Goal: Task Accomplishment & Management: Manage account settings

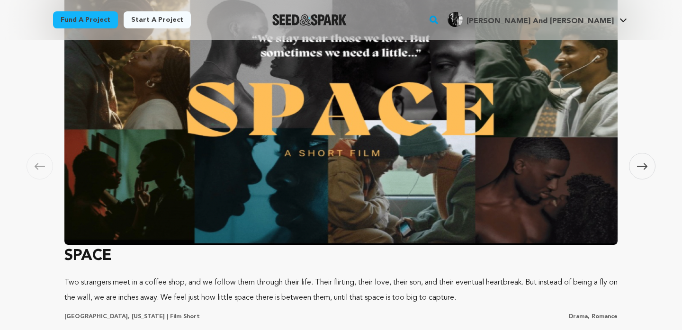
scroll to position [0, 179]
type input "byflypaper@gmail.com"
click at [638, 162] on span at bounding box center [642, 166] width 27 height 27
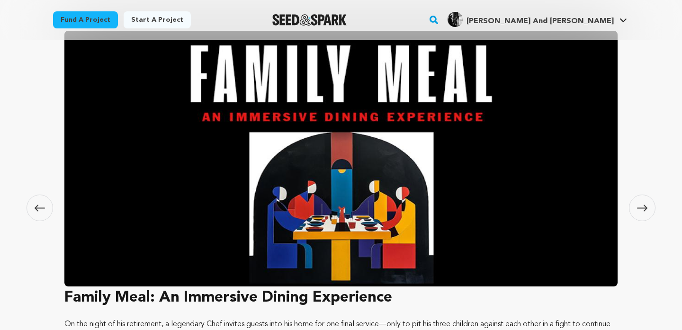
scroll to position [0, 0]
click at [639, 206] on icon at bounding box center [642, 208] width 10 height 7
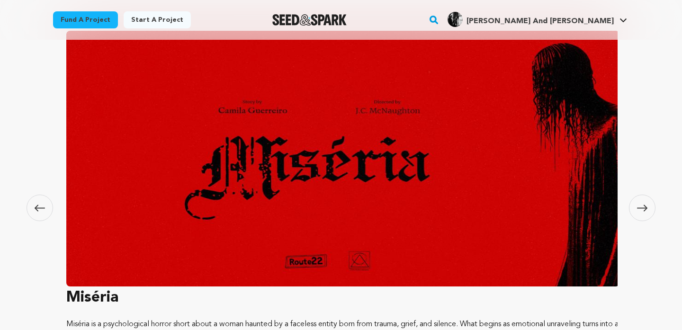
scroll to position [0, 179]
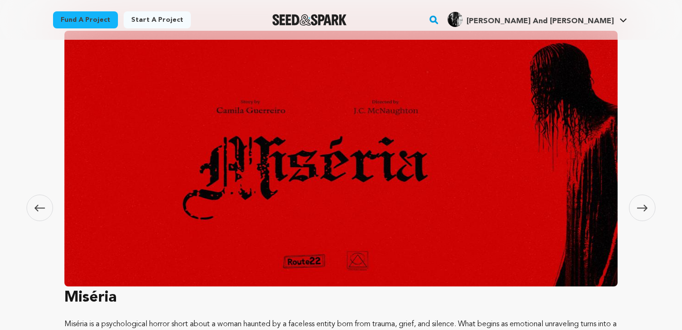
click at [639, 206] on icon at bounding box center [642, 208] width 10 height 7
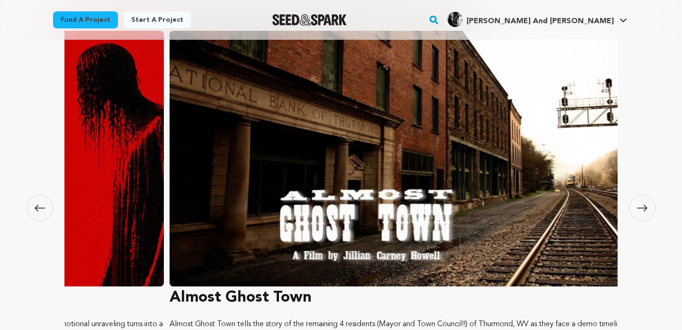
scroll to position [0, 1676]
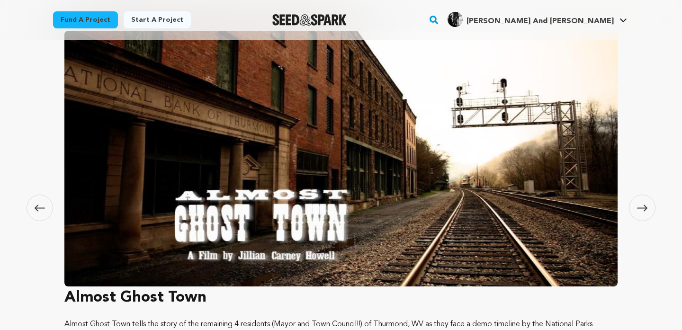
click at [639, 206] on icon at bounding box center [642, 208] width 10 height 7
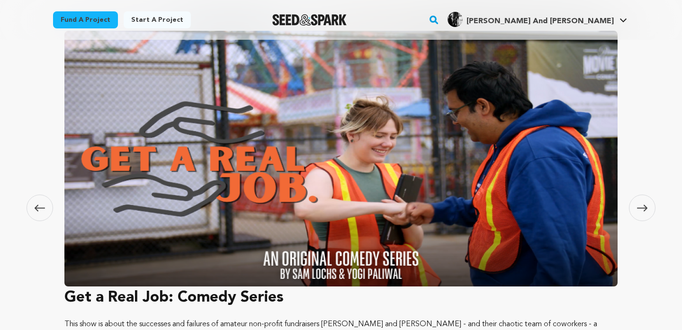
scroll to position [0, 55]
click at [639, 206] on icon at bounding box center [642, 208] width 10 height 7
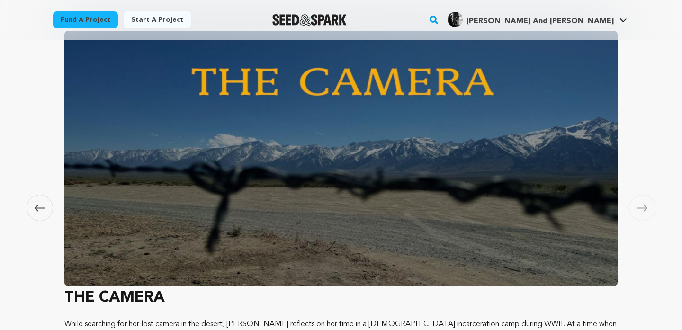
click at [639, 206] on icon at bounding box center [642, 208] width 10 height 7
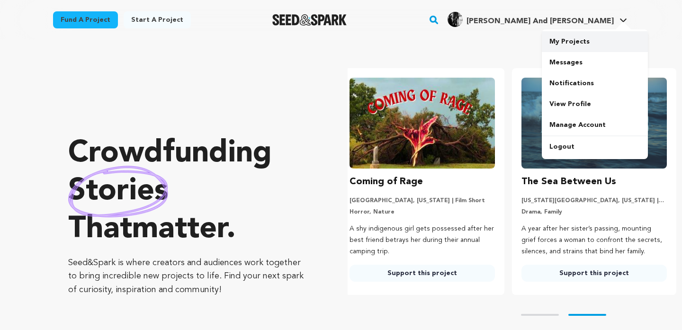
click at [585, 43] on link "My Projects" at bounding box center [595, 41] width 106 height 21
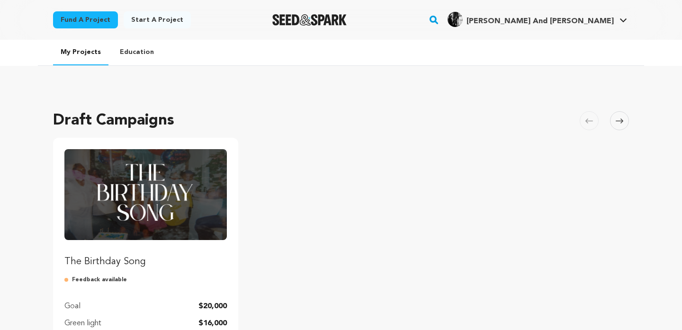
scroll to position [21, 0]
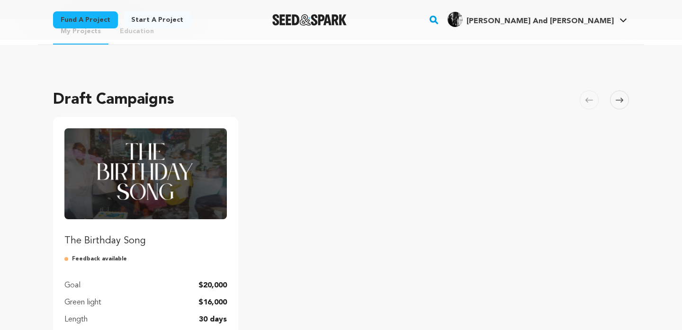
click at [148, 175] on img "Fund The Birthday Song" at bounding box center [145, 173] width 162 height 91
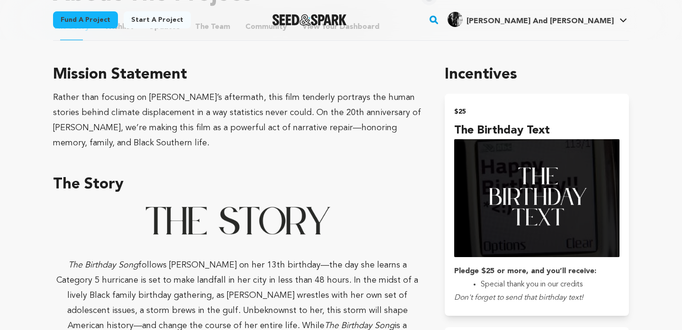
scroll to position [486, 0]
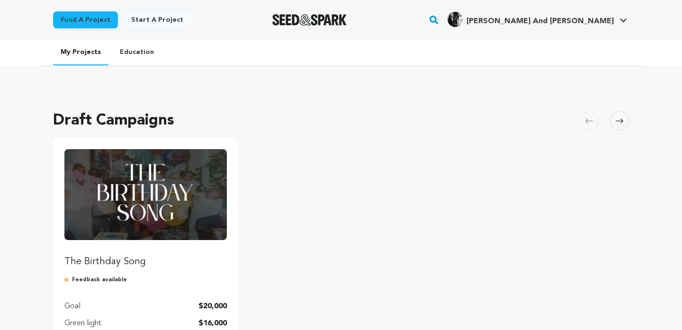
scroll to position [21, 0]
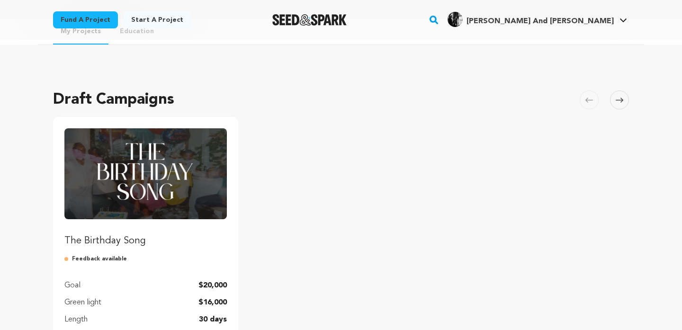
click at [183, 184] on img "Fund The Birthday Song" at bounding box center [145, 173] width 162 height 91
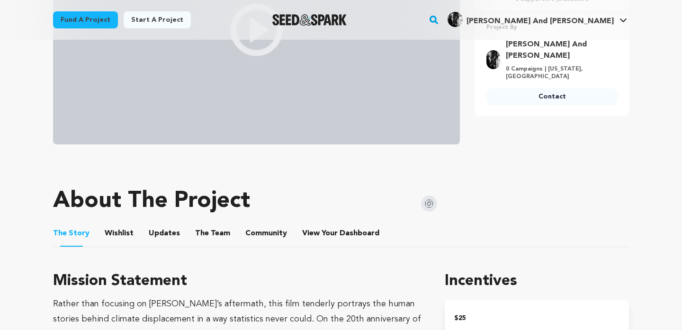
scroll to position [399, 0]
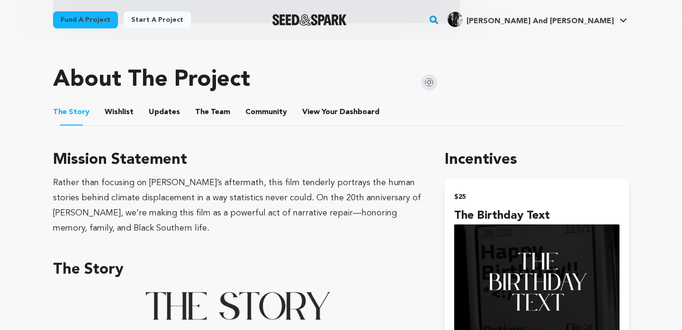
click at [111, 107] on button "Wishlist" at bounding box center [119, 114] width 23 height 23
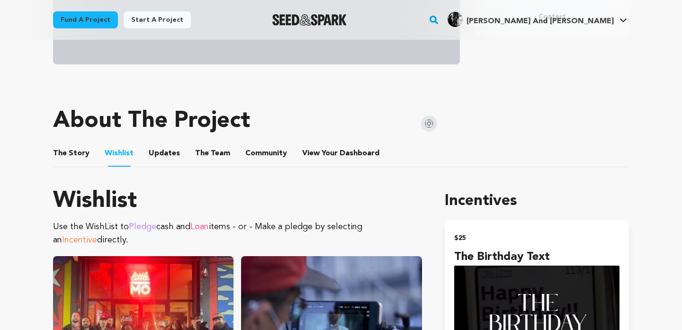
scroll to position [260, 0]
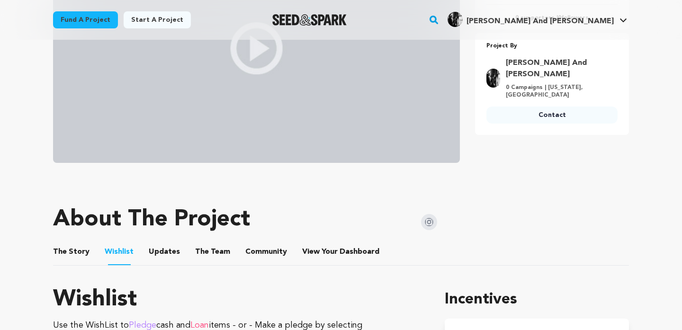
click at [167, 254] on button "Updates" at bounding box center [164, 253] width 23 height 23
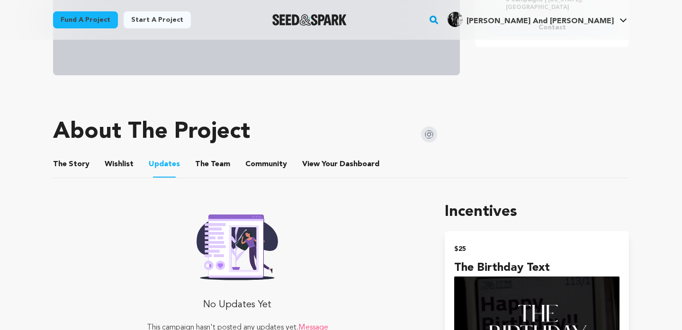
scroll to position [349, 0]
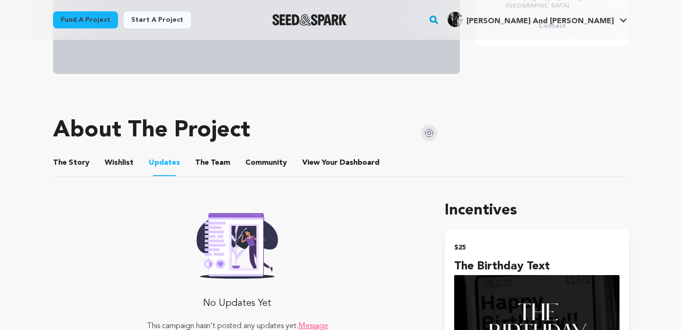
click at [206, 164] on button "The Team" at bounding box center [212, 164] width 23 height 23
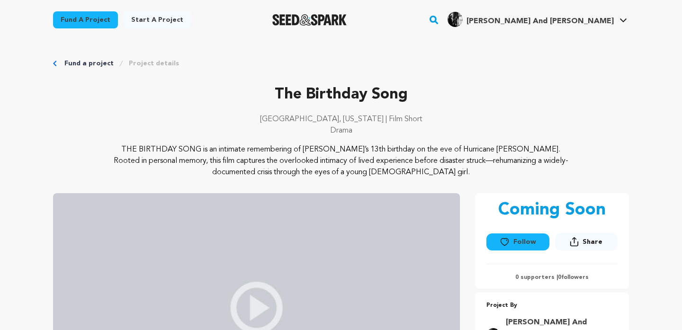
click at [81, 63] on link "Fund a project" at bounding box center [88, 63] width 49 height 9
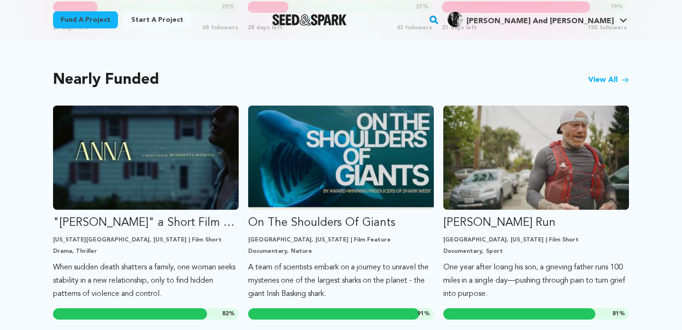
scroll to position [788, 0]
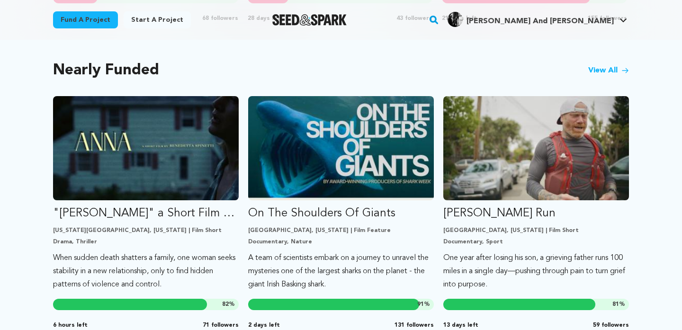
click at [602, 72] on link "View All" at bounding box center [608, 70] width 41 height 11
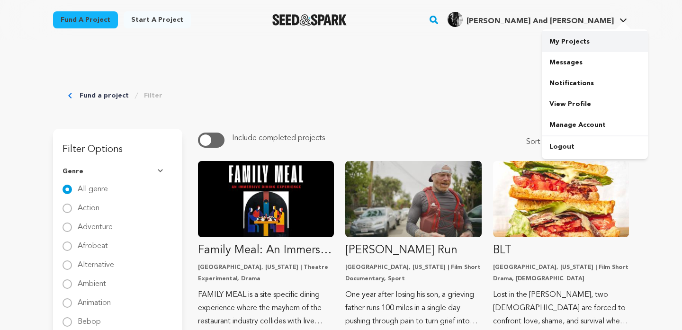
click at [556, 38] on link "My Projects" at bounding box center [595, 41] width 106 height 21
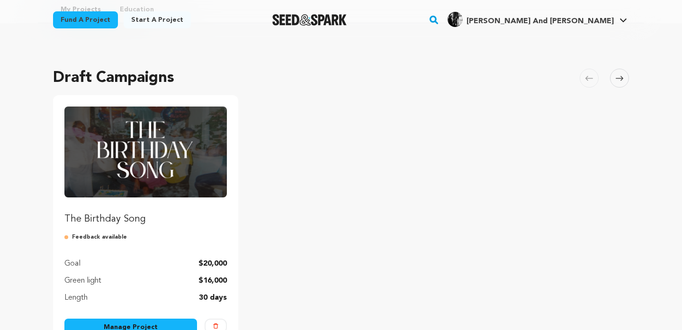
scroll to position [58, 0]
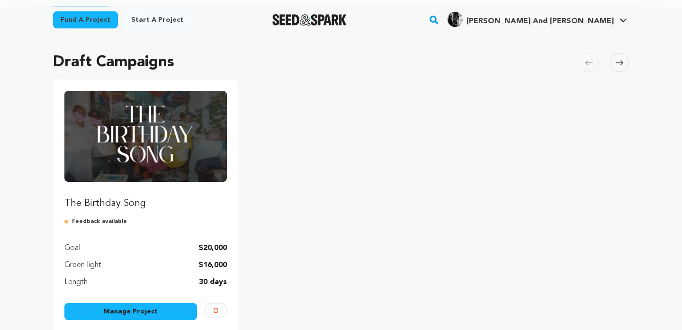
click at [108, 222] on p "Feedback available" at bounding box center [145, 222] width 162 height 8
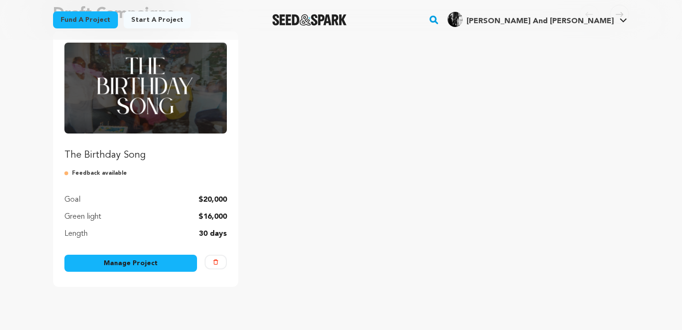
scroll to position [0, 0]
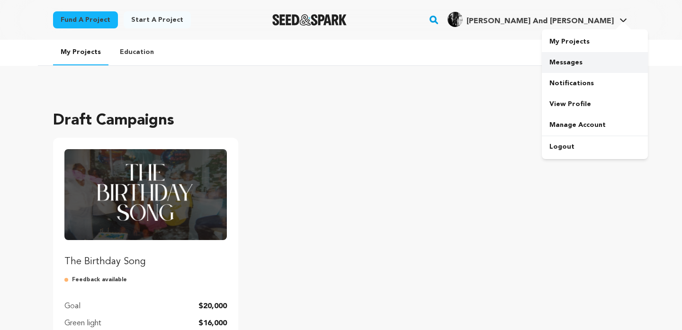
click at [581, 57] on link "Messages" at bounding box center [595, 62] width 106 height 21
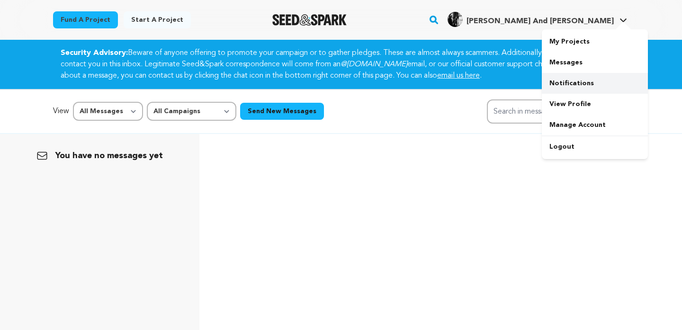
click at [576, 86] on link "Notifications" at bounding box center [595, 83] width 106 height 21
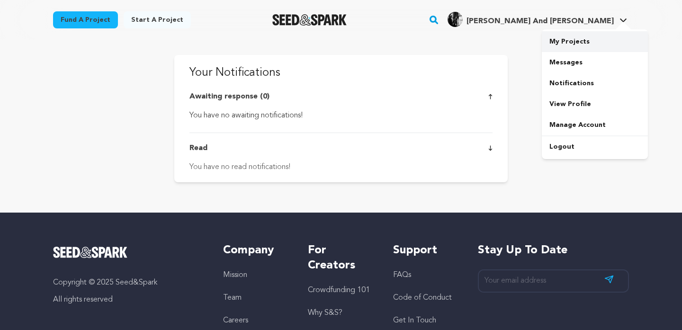
click at [571, 40] on link "My Projects" at bounding box center [595, 41] width 106 height 21
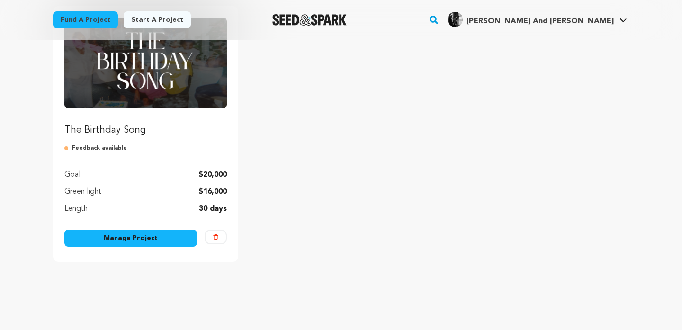
scroll to position [135, 0]
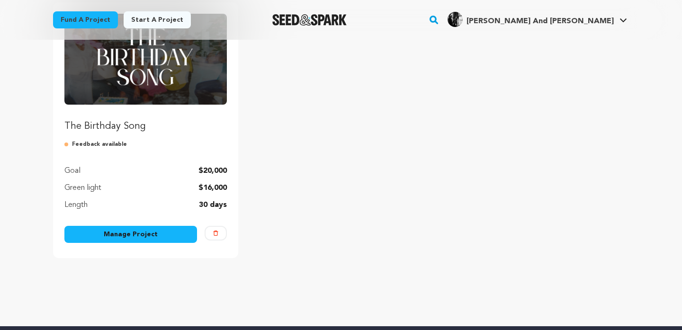
click at [151, 235] on link "Manage Project" at bounding box center [130, 234] width 133 height 17
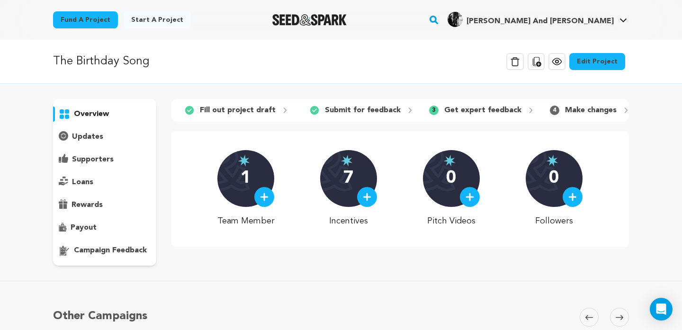
click at [117, 248] on p "campaign feedback" at bounding box center [110, 250] width 73 height 11
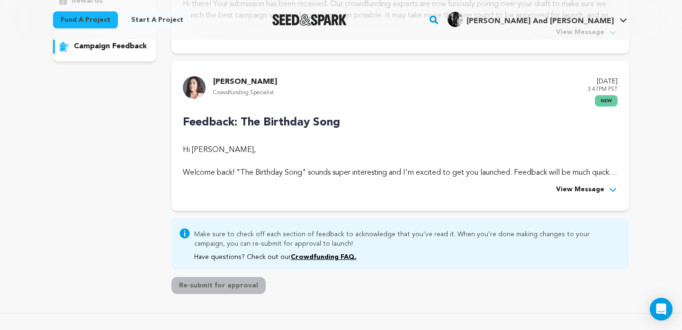
scroll to position [206, 0]
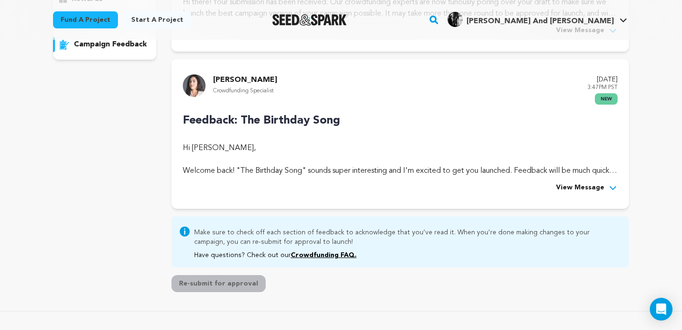
click at [592, 188] on span "View Message" at bounding box center [580, 187] width 48 height 11
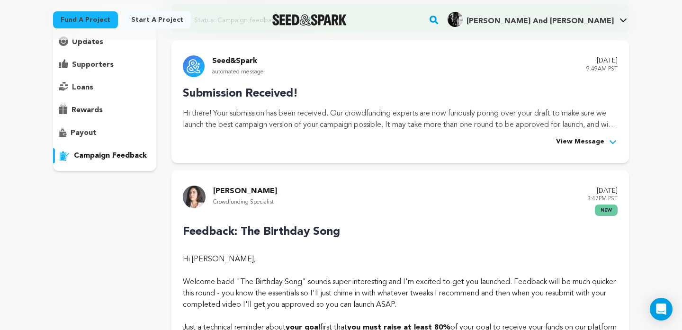
scroll to position [0, 0]
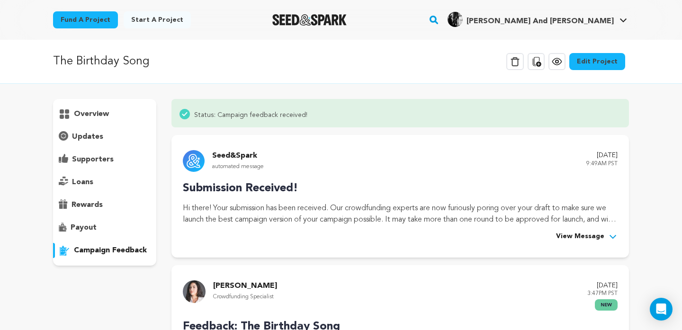
click at [461, 101] on div "Status: Campaign feedback received!" at bounding box center [399, 113] width 457 height 28
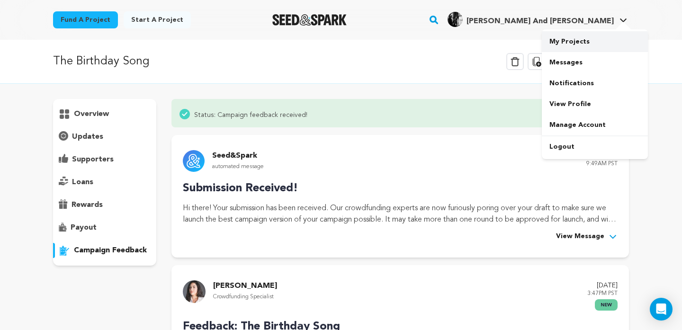
click at [566, 37] on link "My Projects" at bounding box center [595, 41] width 106 height 21
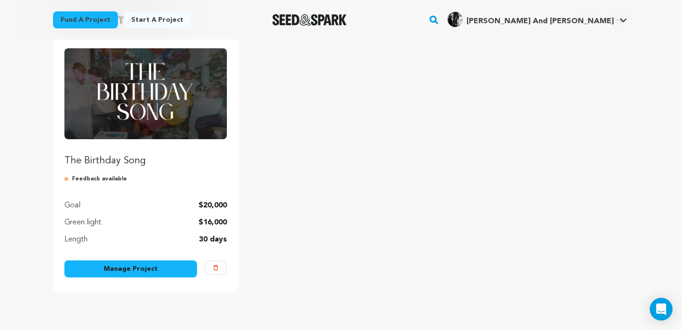
scroll to position [102, 0]
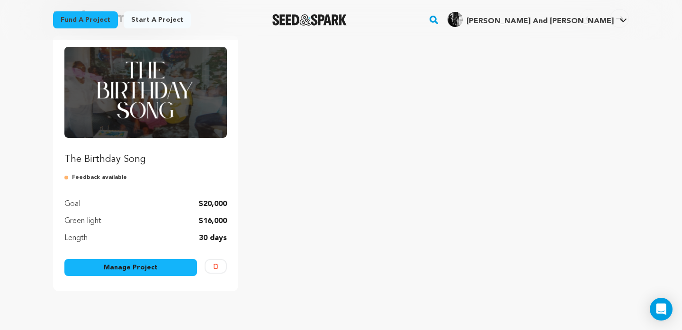
click at [136, 270] on link "Manage Project" at bounding box center [130, 267] width 133 height 17
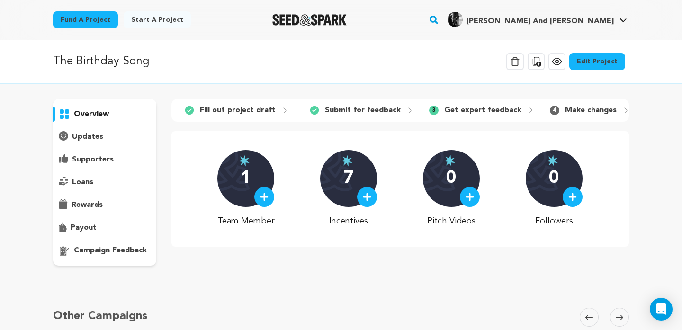
click at [87, 203] on p "rewards" at bounding box center [87, 204] width 31 height 11
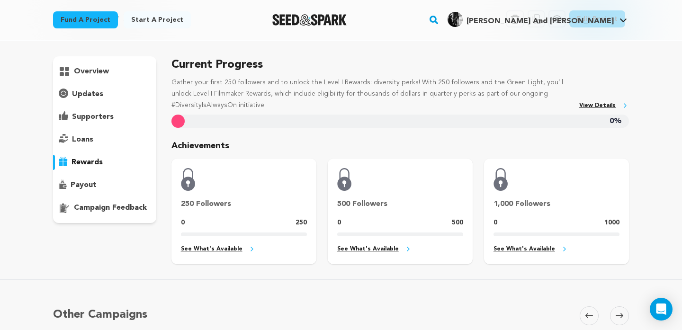
scroll to position [33, 0]
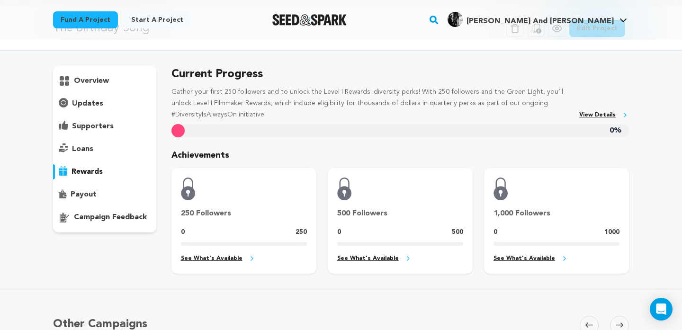
click at [84, 78] on p "overview" at bounding box center [91, 80] width 35 height 11
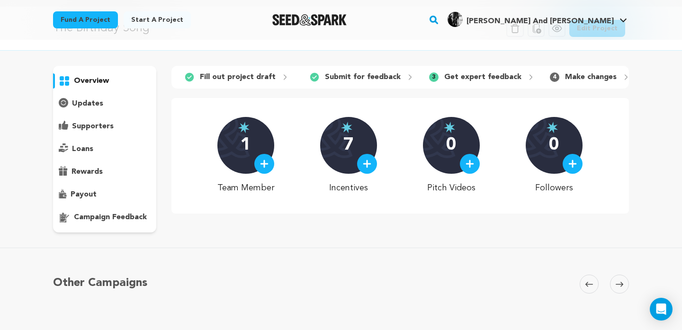
click at [348, 154] on p "7" at bounding box center [348, 145] width 10 height 19
click at [365, 160] on img at bounding box center [367, 164] width 9 height 9
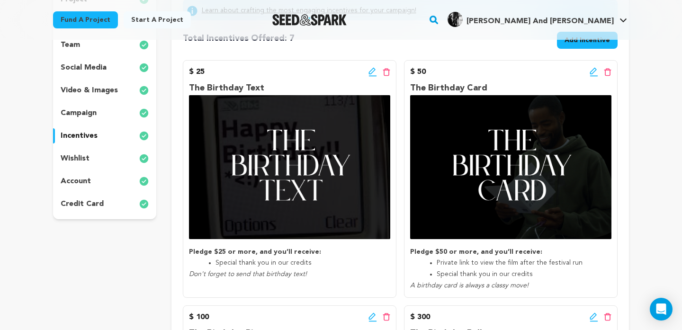
scroll to position [168, 0]
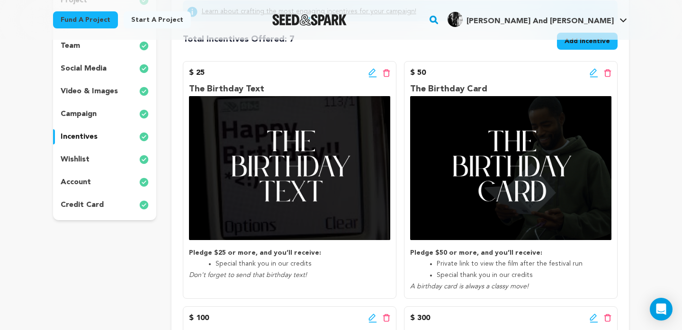
click at [371, 72] on icon at bounding box center [371, 72] width 7 height 7
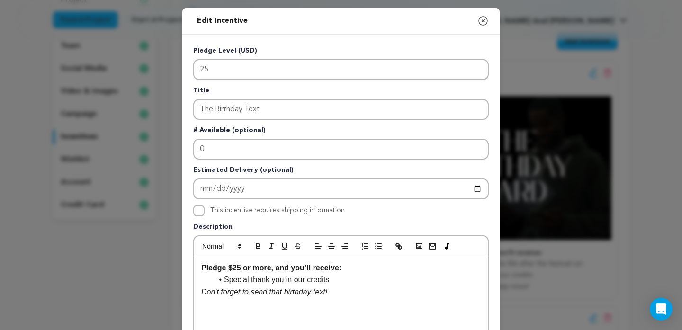
scroll to position [54, 0]
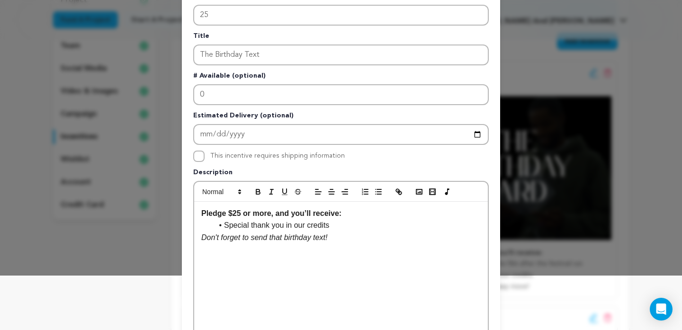
click at [336, 224] on li "Special thank you in our credits" at bounding box center [347, 225] width 268 height 12
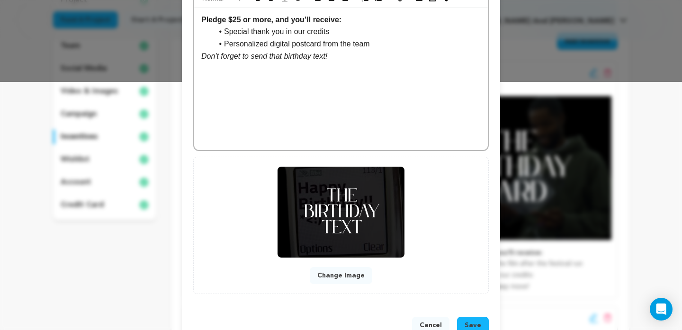
scroll to position [275, 0]
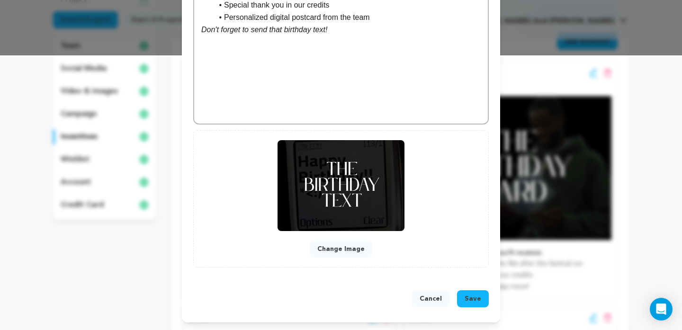
click at [475, 295] on span "Save" at bounding box center [473, 298] width 17 height 9
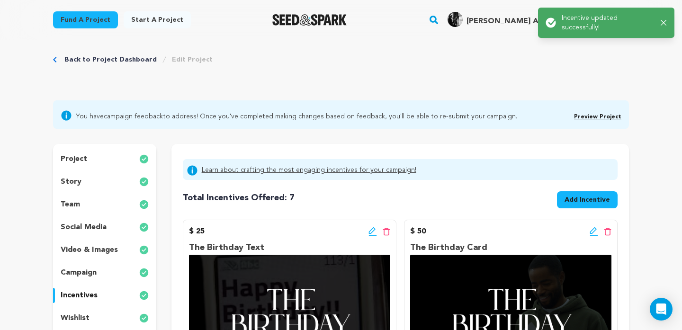
scroll to position [0, 0]
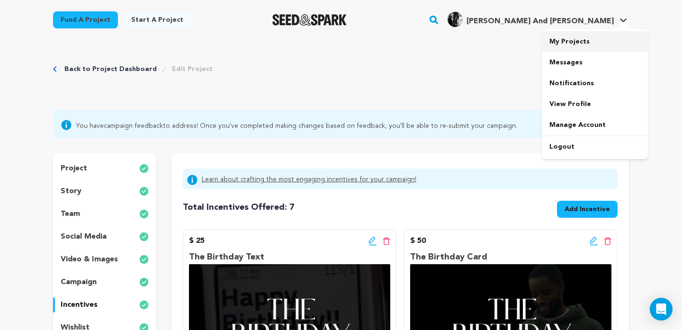
click at [578, 39] on link "My Projects" at bounding box center [595, 41] width 106 height 21
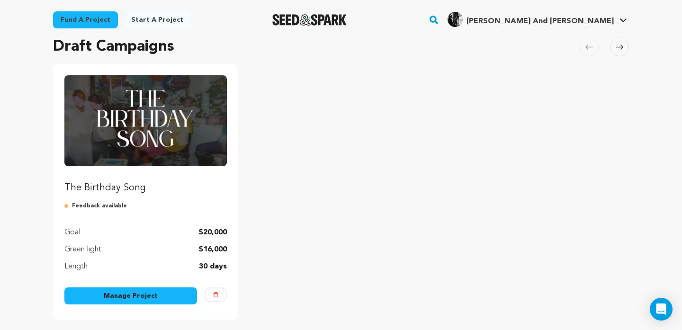
scroll to position [82, 0]
